Goal: Find specific page/section: Find specific page/section

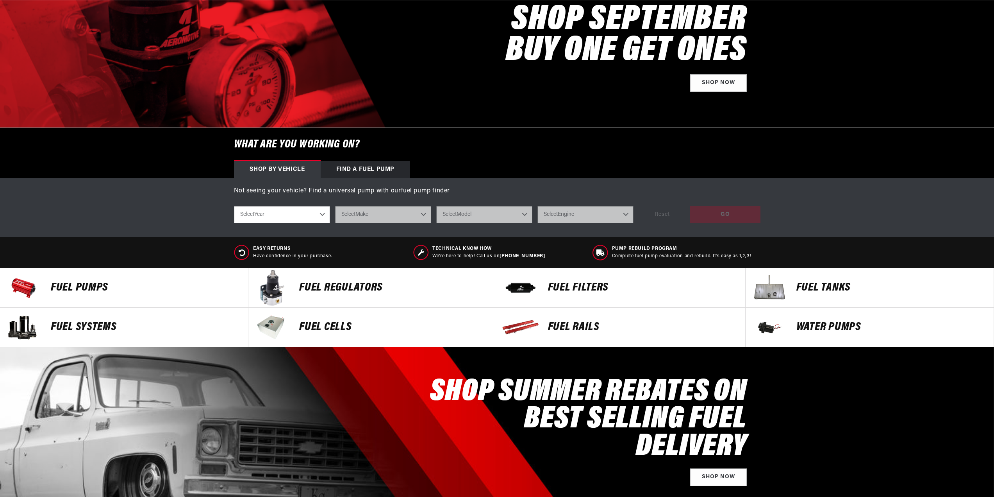
click at [313, 219] on select "Select Year 2023 2022 2021 2020 2019 2018 2017 2016 2015 2014 2013 2012 2011 20…" at bounding box center [282, 214] width 96 height 17
select select "2013"
click at [234, 206] on select "Select Year 2023 2022 2021 2020 2019 2018 2017 2016 2015 2014 2013 2012 2011 20…" at bounding box center [282, 214] width 96 height 17
select select "2013"
click at [388, 218] on select "Select Make Chevrolet Chrysler Ford GMC Subaru" at bounding box center [383, 214] width 96 height 17
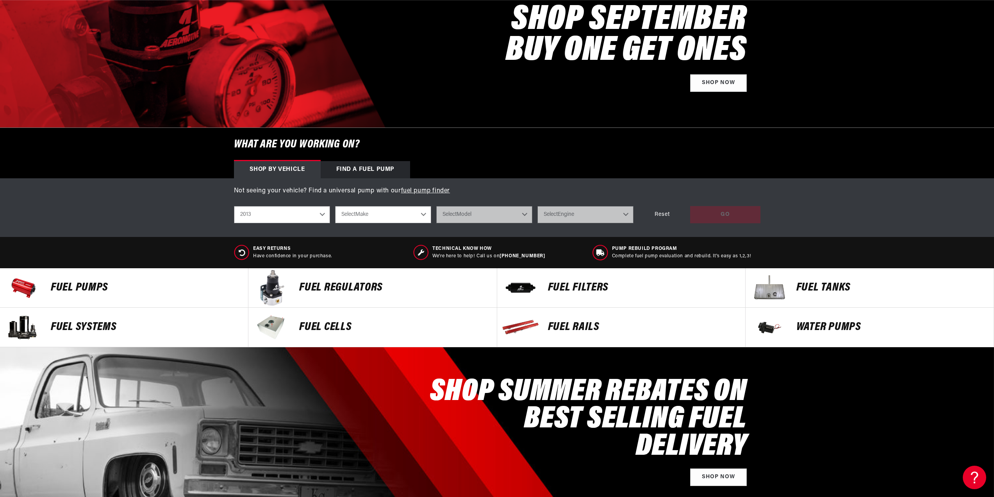
scroll to position [0, 495]
select select "Chrysler"
click at [335, 206] on select "Select Make Chevrolet Chrysler Ford GMC Subaru" at bounding box center [383, 214] width 96 height 17
select select "Chrysler"
click at [478, 220] on select "Select Model 300" at bounding box center [484, 214] width 96 height 17
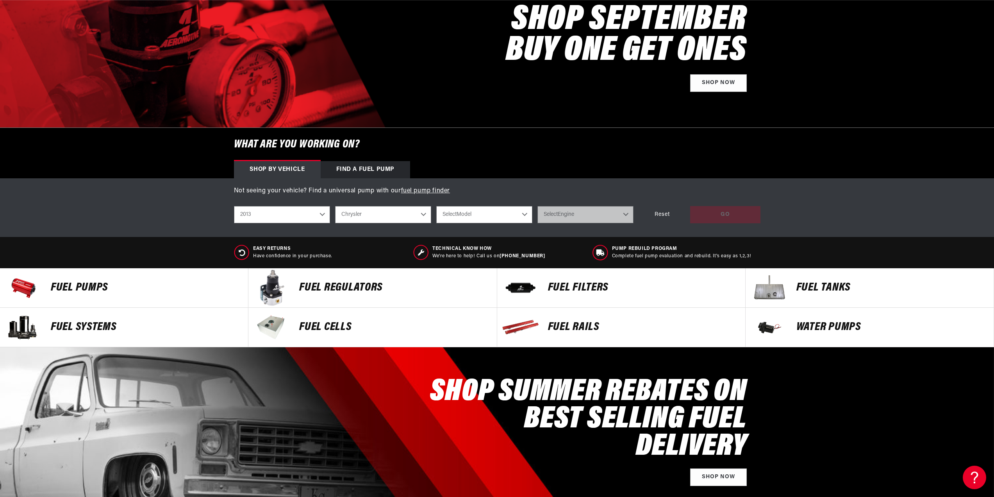
drag, startPoint x: 476, startPoint y: 222, endPoint x: 443, endPoint y: 216, distance: 33.4
click at [476, 222] on select "Select Model 300" at bounding box center [484, 214] width 96 height 17
click at [412, 215] on select "Chevrolet Chrysler Ford GMC Subaru" at bounding box center [383, 214] width 96 height 17
click at [174, 211] on div "Not seeing your vehicle? Find a universal pump with our fuel pump finder shop b…" at bounding box center [497, 207] width 994 height 59
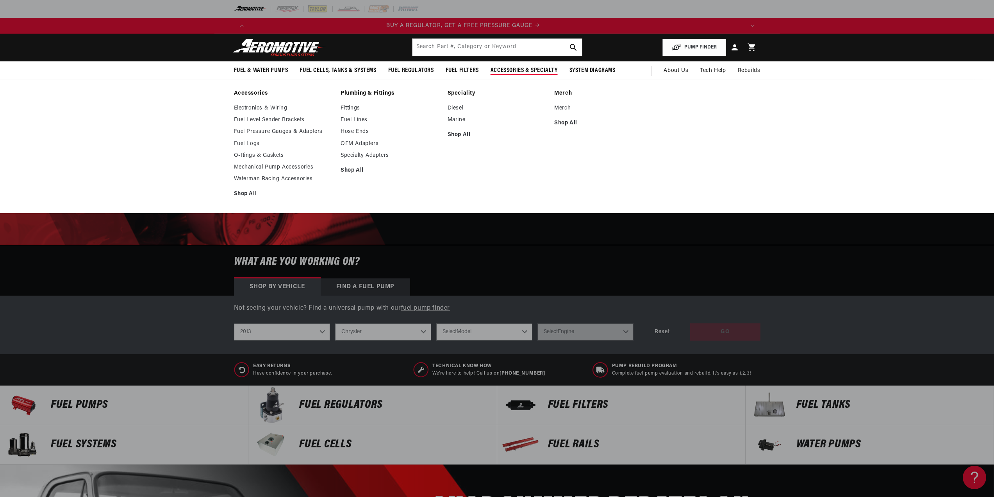
scroll to position [0, 0]
click at [271, 108] on link "Electronics & Wiring" at bounding box center [283, 108] width 99 height 7
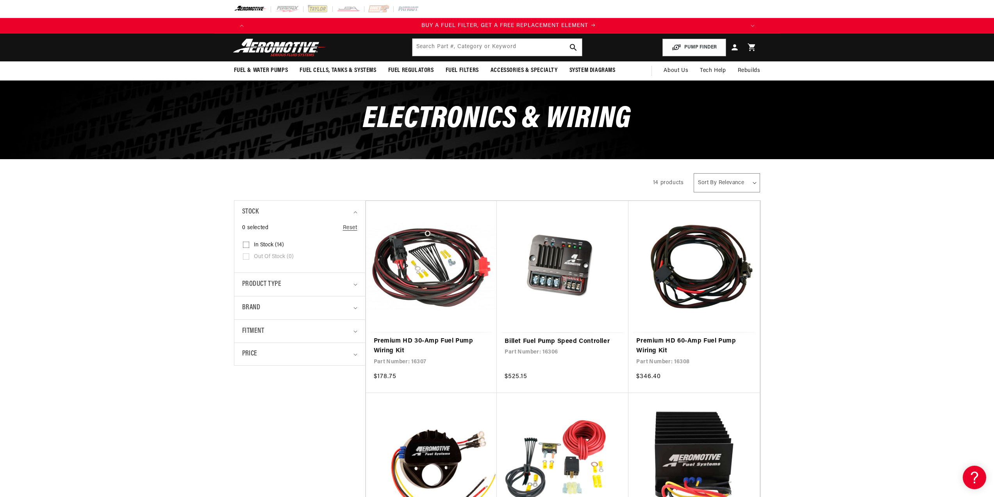
scroll to position [0, 495]
click at [301, 47] on img at bounding box center [280, 47] width 98 height 18
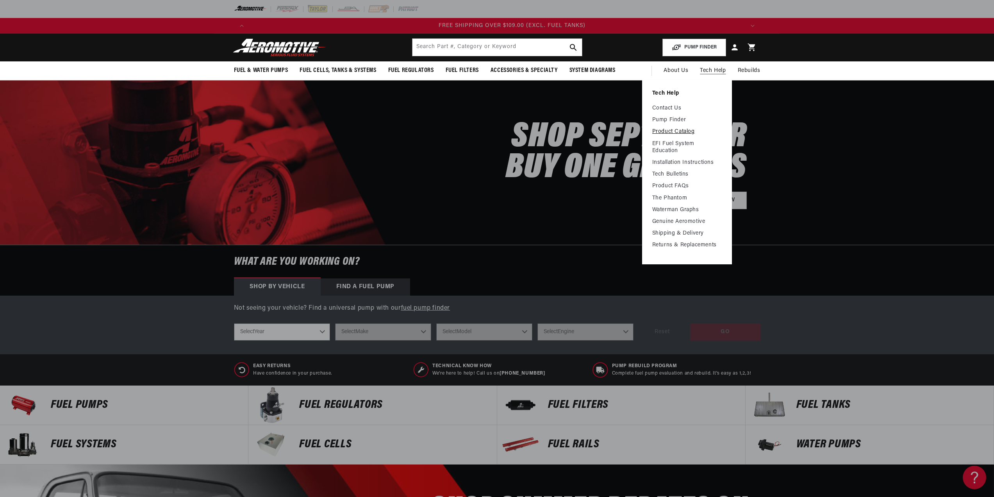
scroll to position [0, 1486]
click at [688, 134] on link "Product Catalog" at bounding box center [688, 131] width 70 height 7
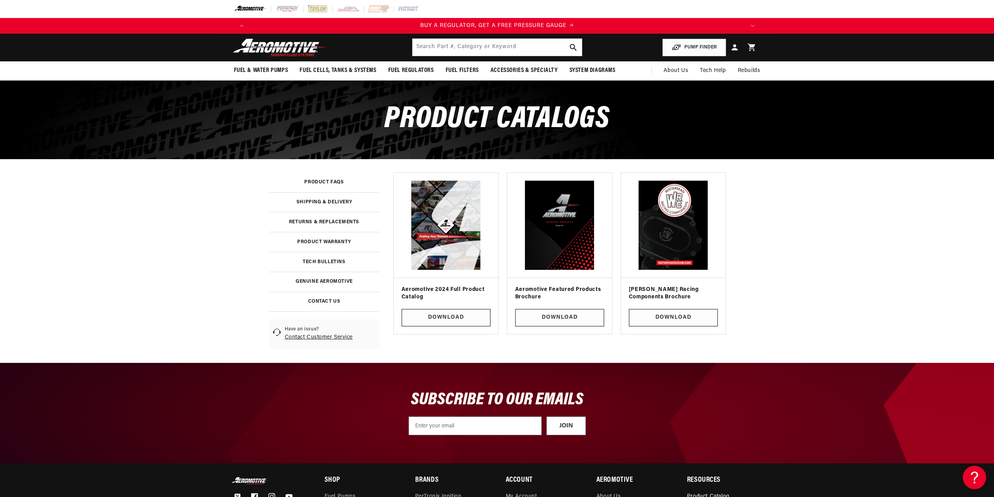
scroll to position [0, 352]
click at [325, 301] on link at bounding box center [324, 301] width 111 height 20
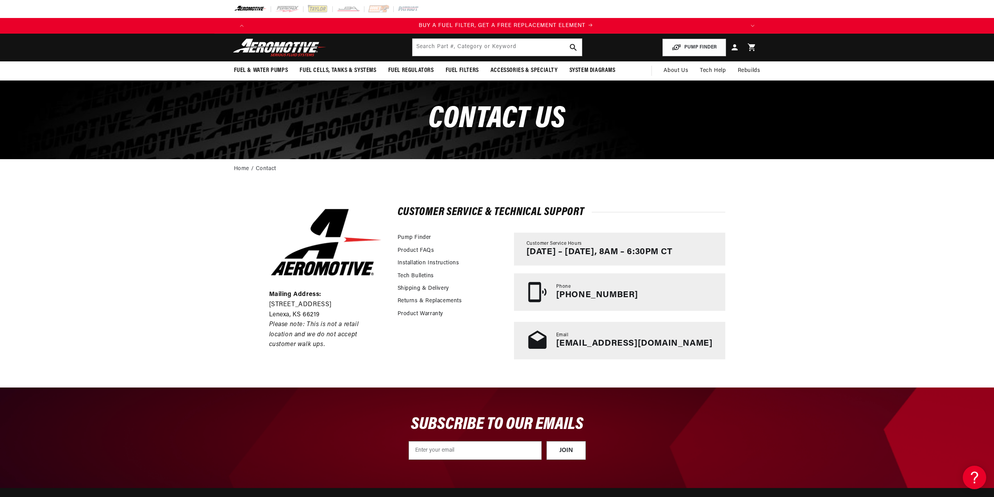
scroll to position [0, 495]
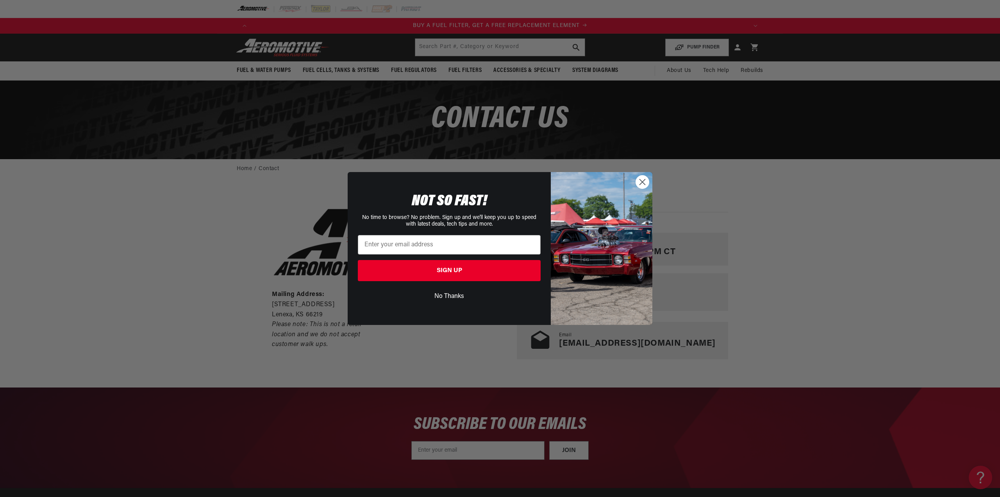
click at [643, 184] on circle "Close dialog" at bounding box center [642, 181] width 13 height 13
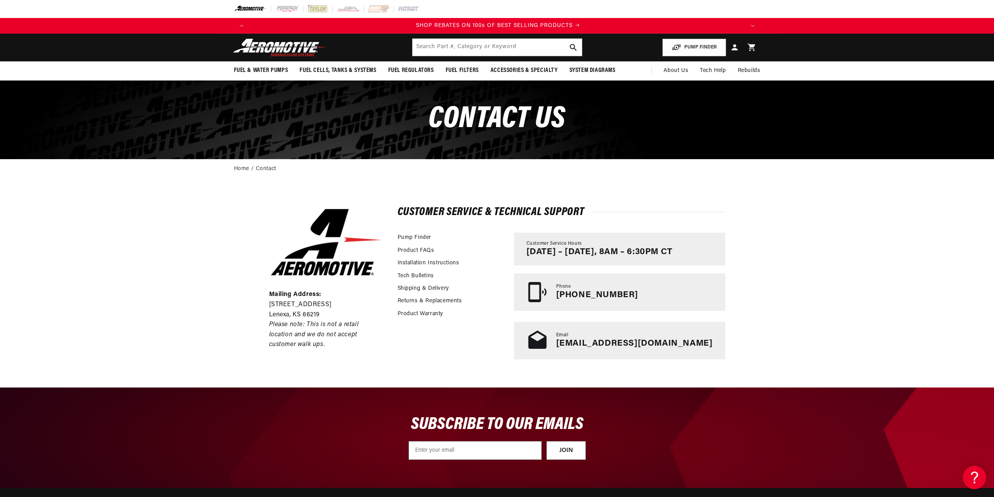
scroll to position [0, 991]
